Goal: Information Seeking & Learning: Learn about a topic

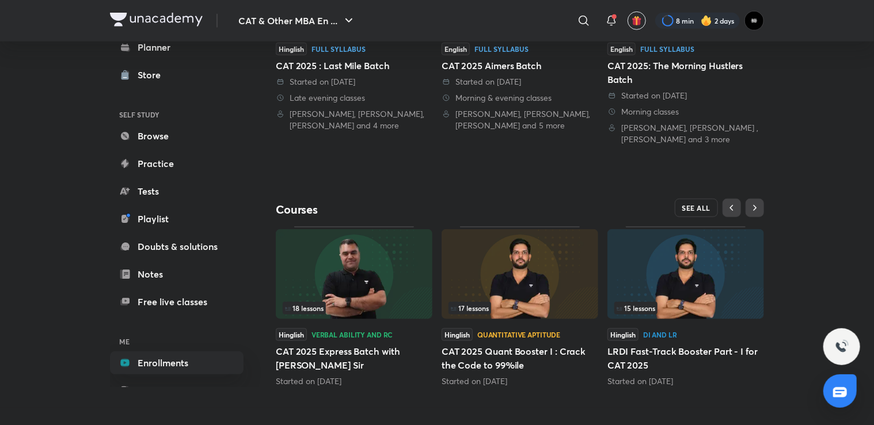
click at [688, 212] on button "SEE ALL" at bounding box center [697, 208] width 44 height 18
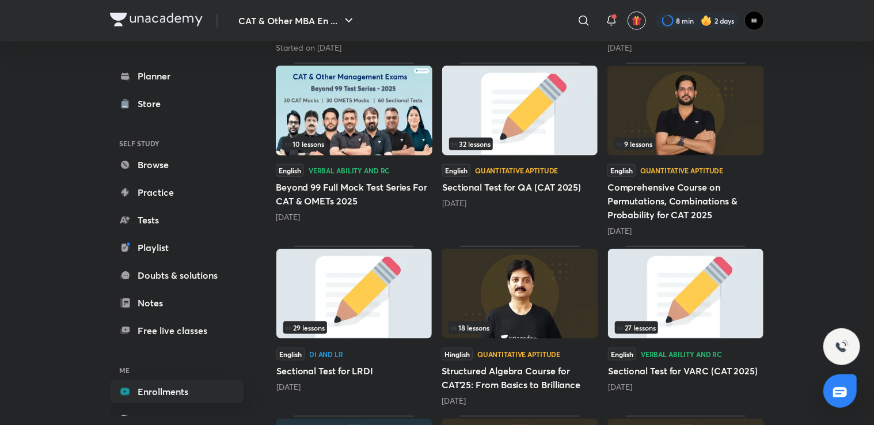
scroll to position [728, 0]
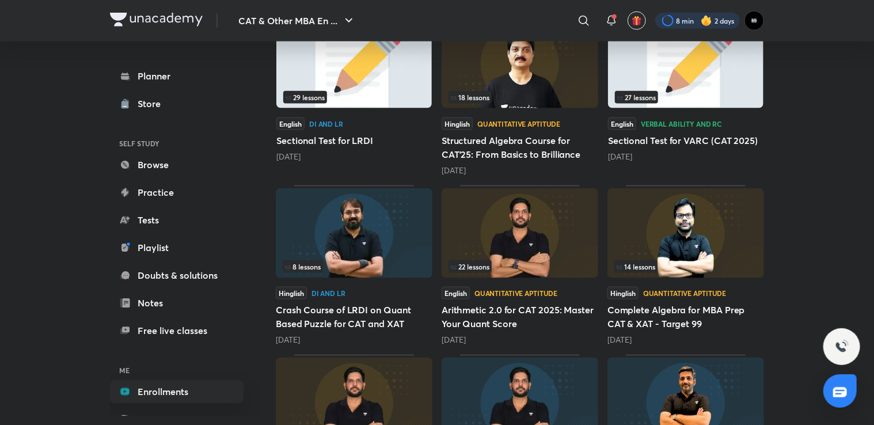
click at [674, 26] on div at bounding box center [697, 21] width 85 height 16
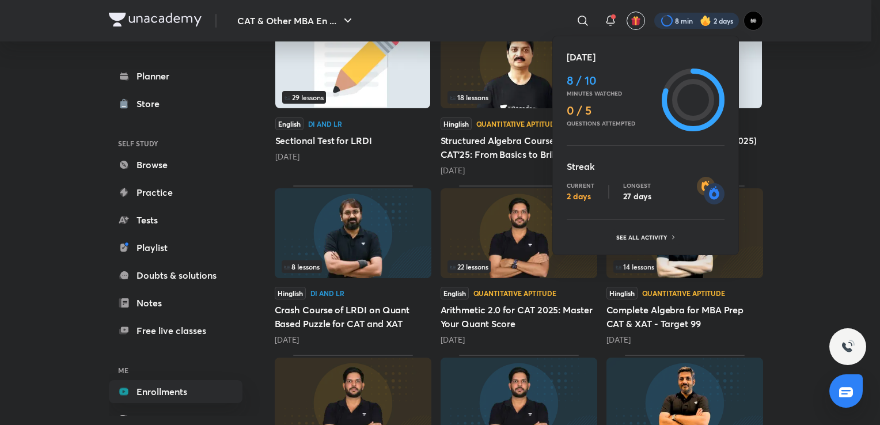
click at [674, 26] on div at bounding box center [440, 212] width 880 height 425
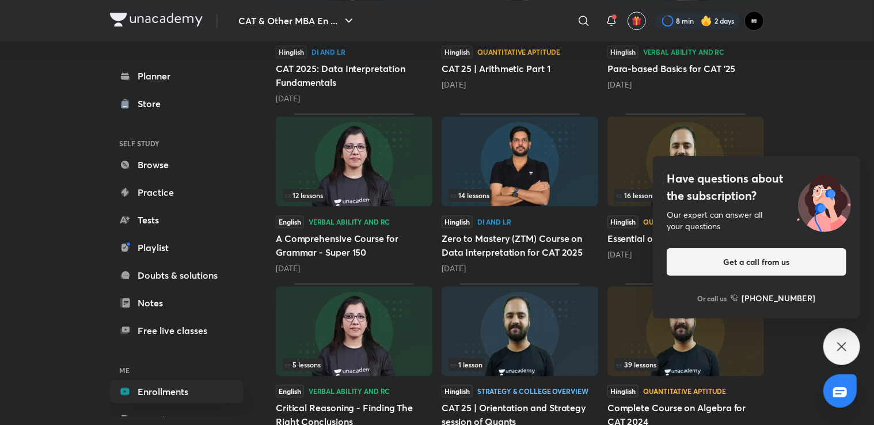
scroll to position [1649, 0]
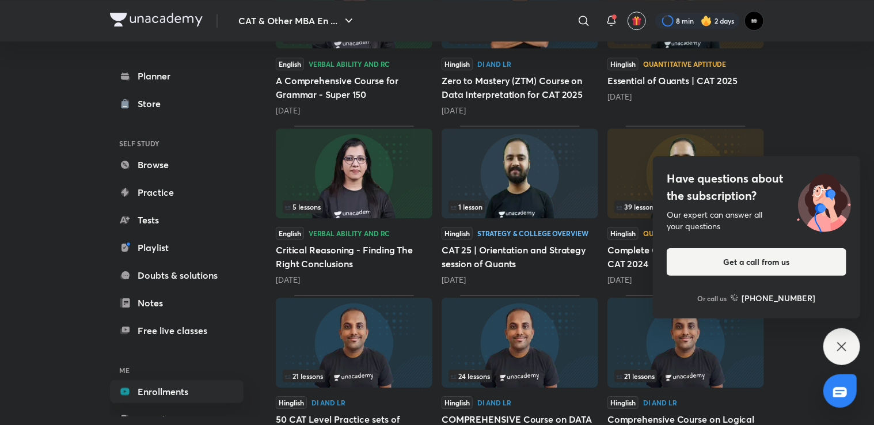
click at [836, 353] on icon at bounding box center [842, 347] width 14 height 14
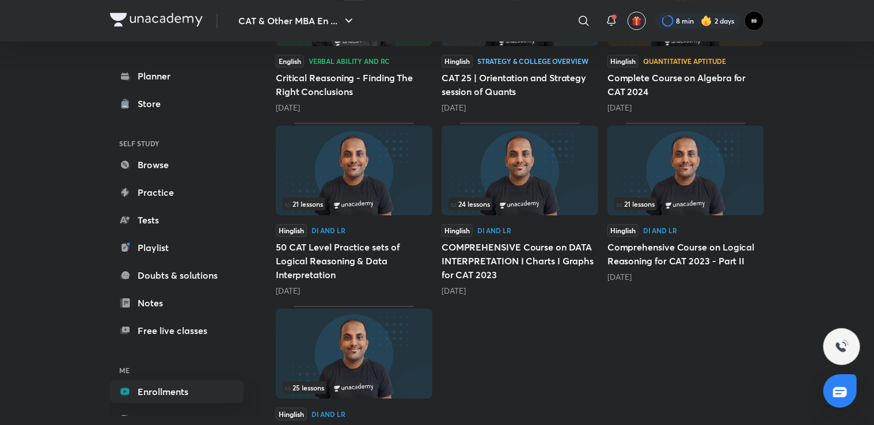
scroll to position [1821, 0]
click at [706, 175] on img at bounding box center [685, 170] width 157 height 90
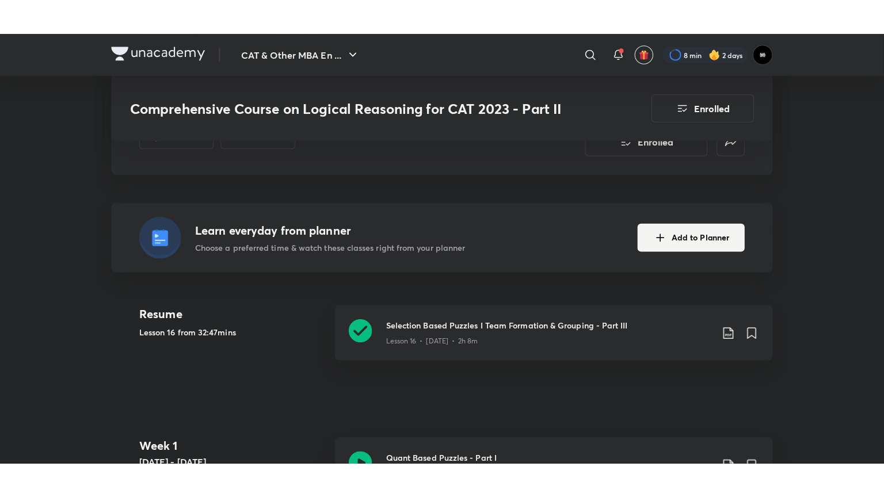
scroll to position [288, 0]
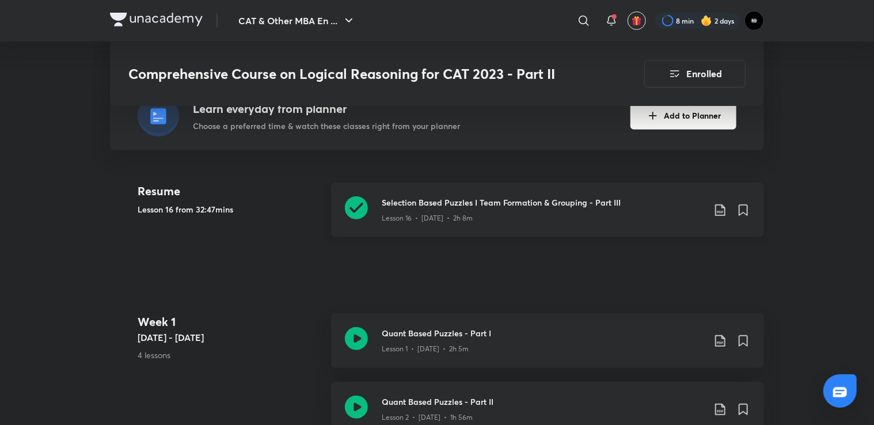
click at [533, 203] on h3 "Selection Based Puzzles I Team Formation & Grouping - Part III" at bounding box center [543, 202] width 322 height 12
